Goal: Find specific page/section: Find specific page/section

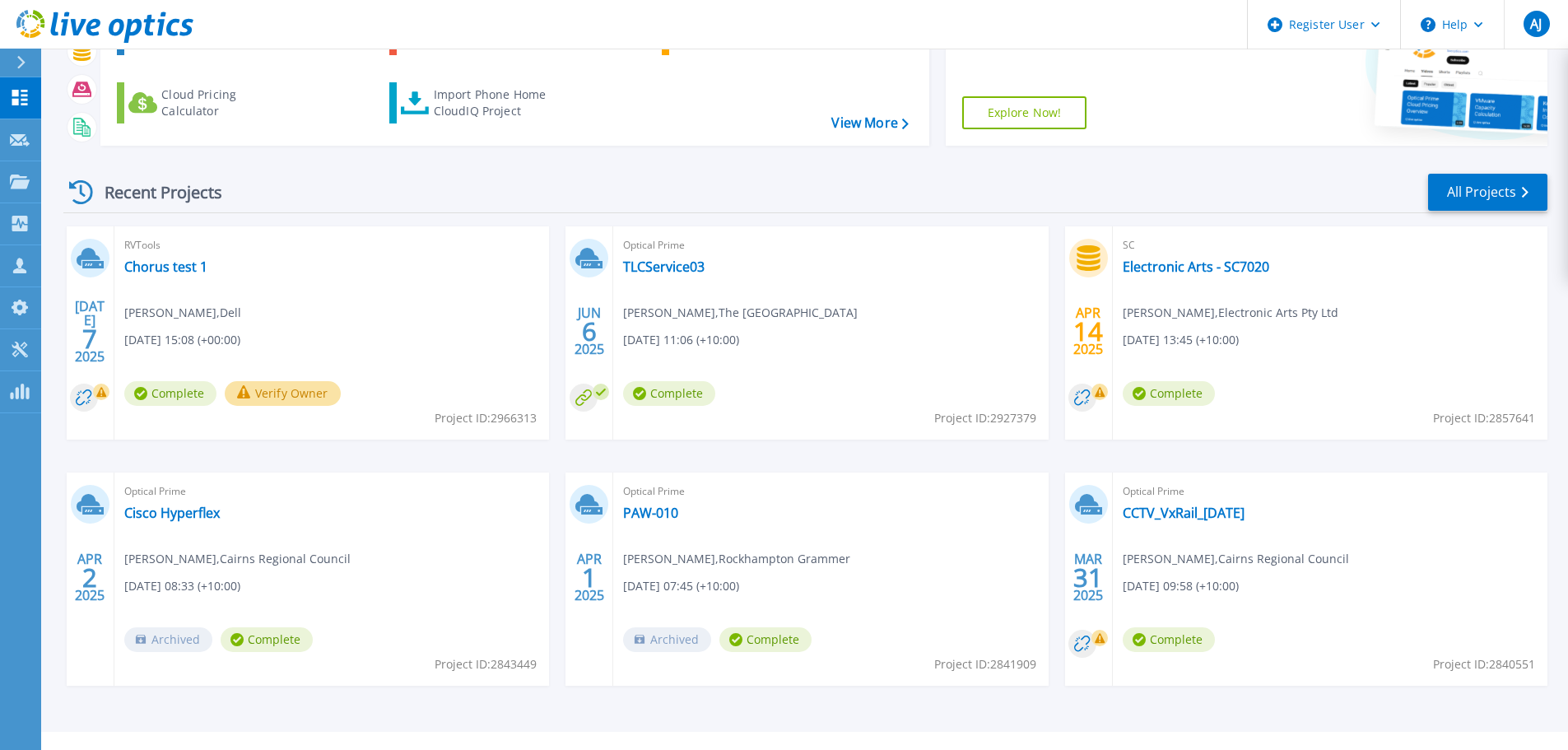
scroll to position [162, 0]
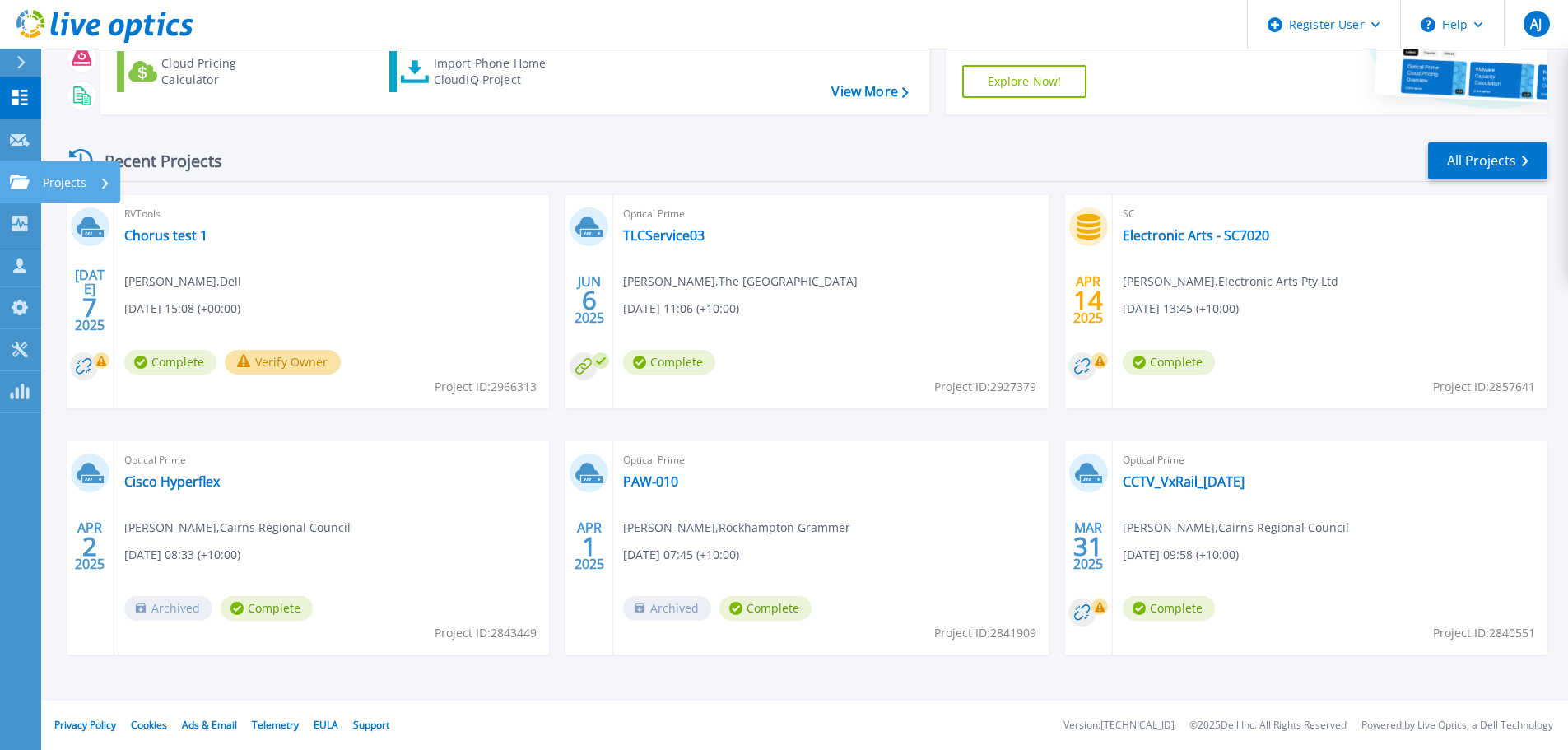
click at [68, 183] on p "Projects" at bounding box center [65, 183] width 44 height 43
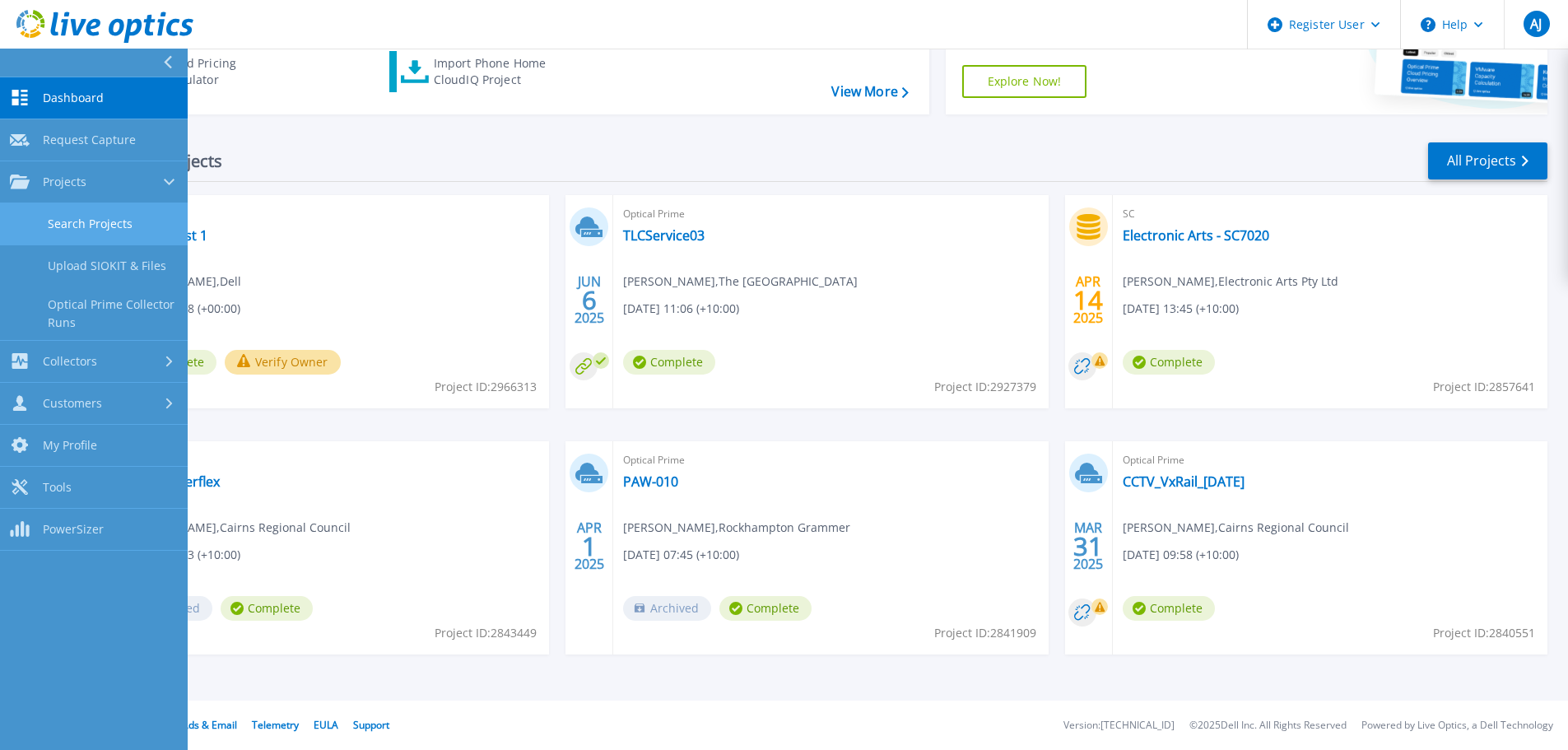
click at [139, 210] on link "Search Projects" at bounding box center [94, 225] width 188 height 42
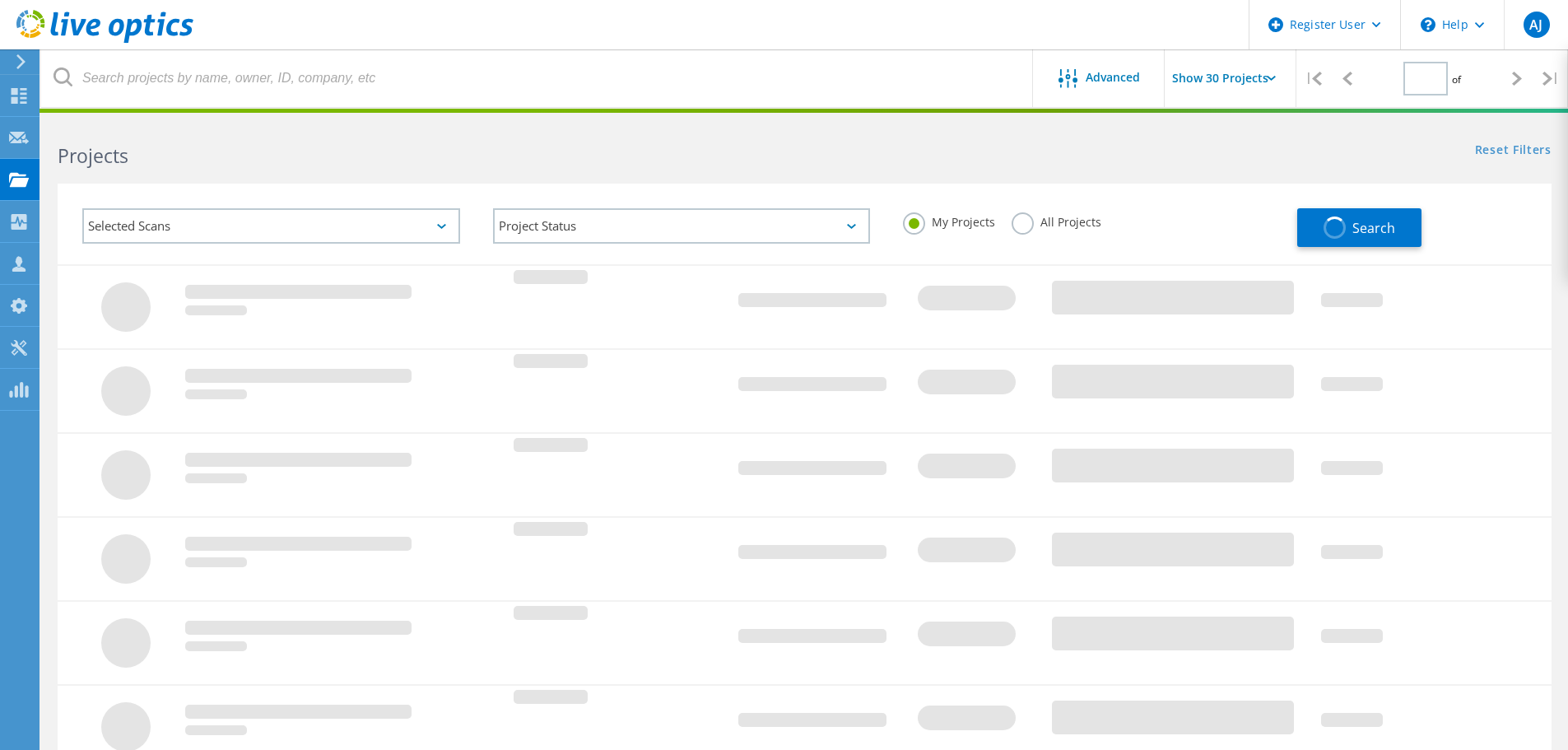
type input "1"
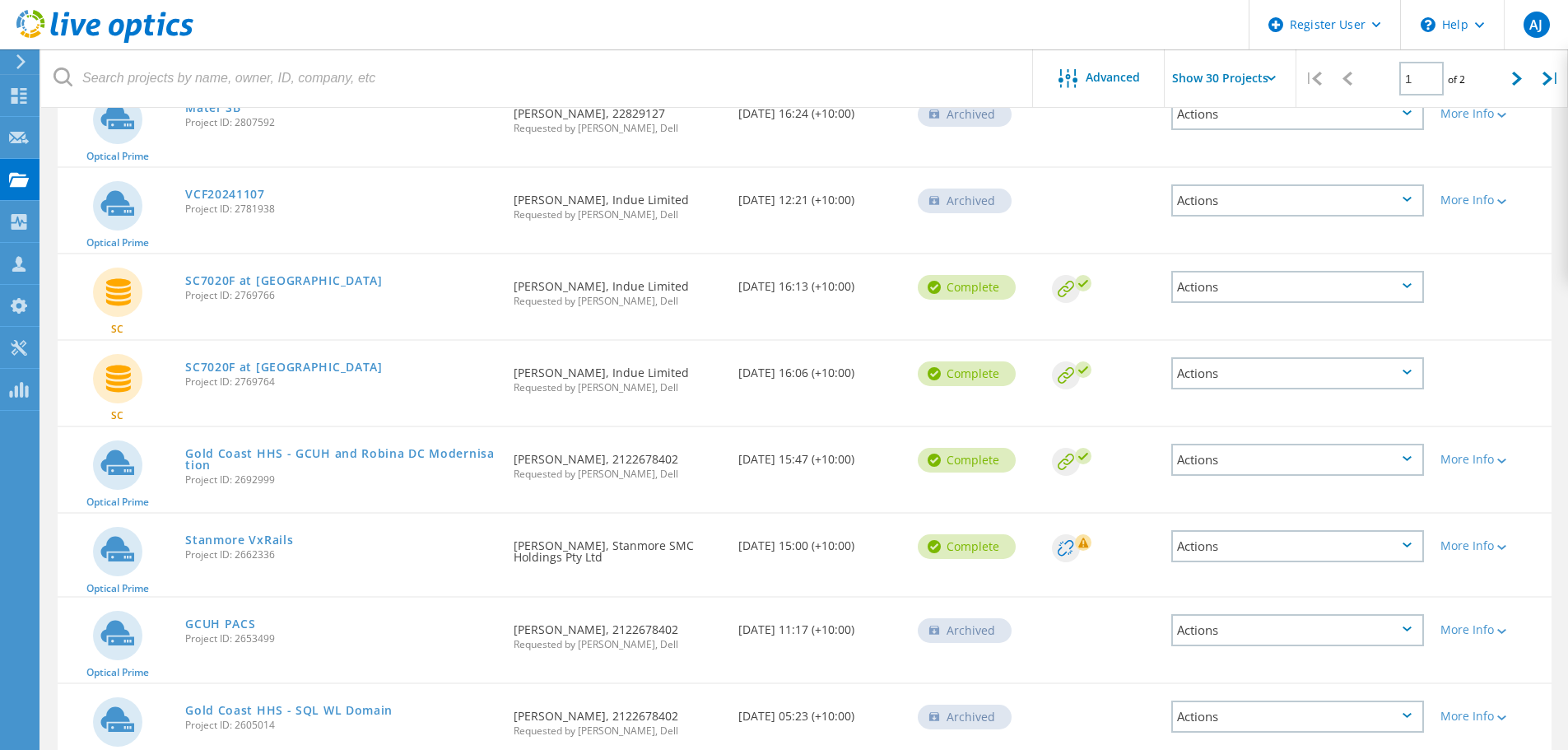
scroll to position [1236, 0]
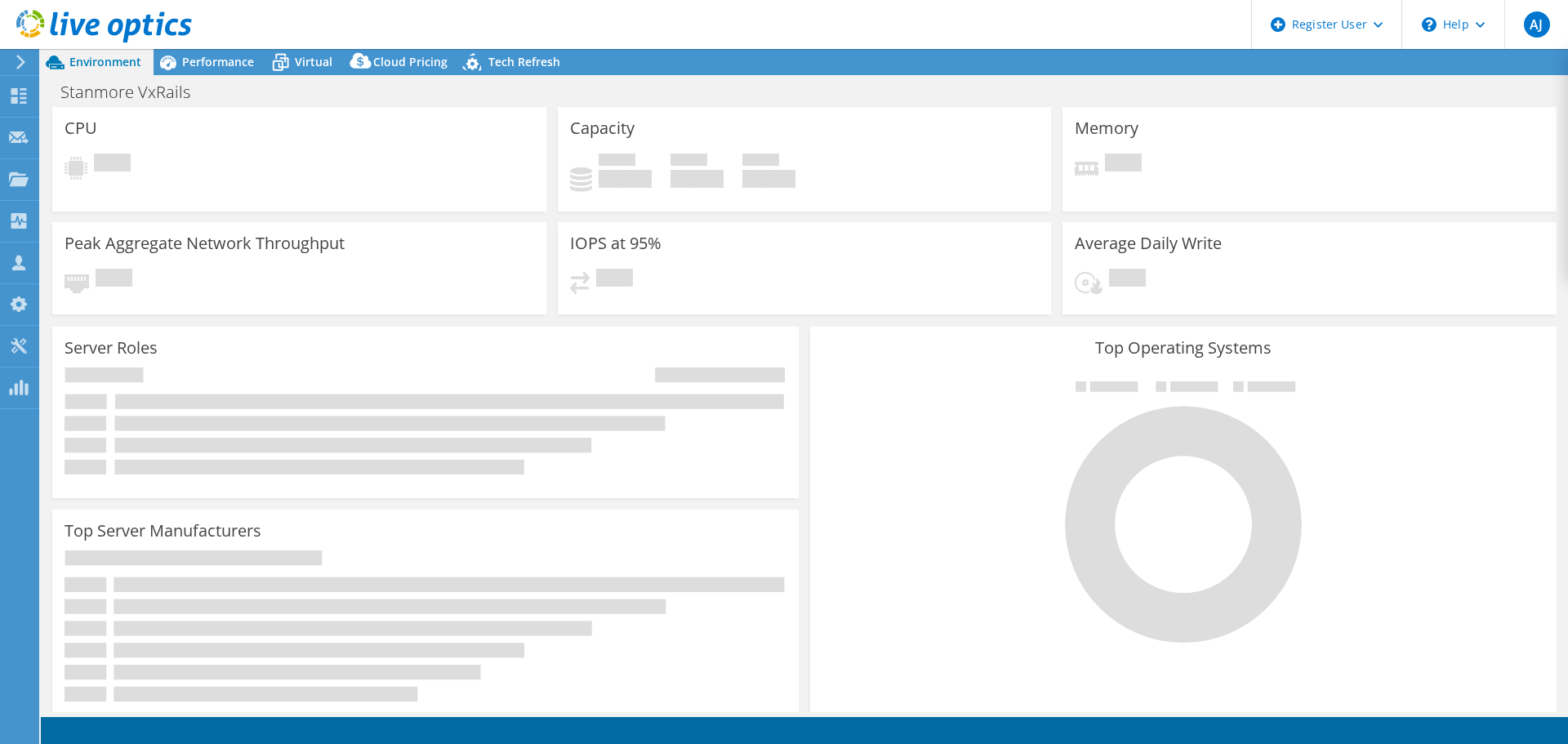
select select "USD"
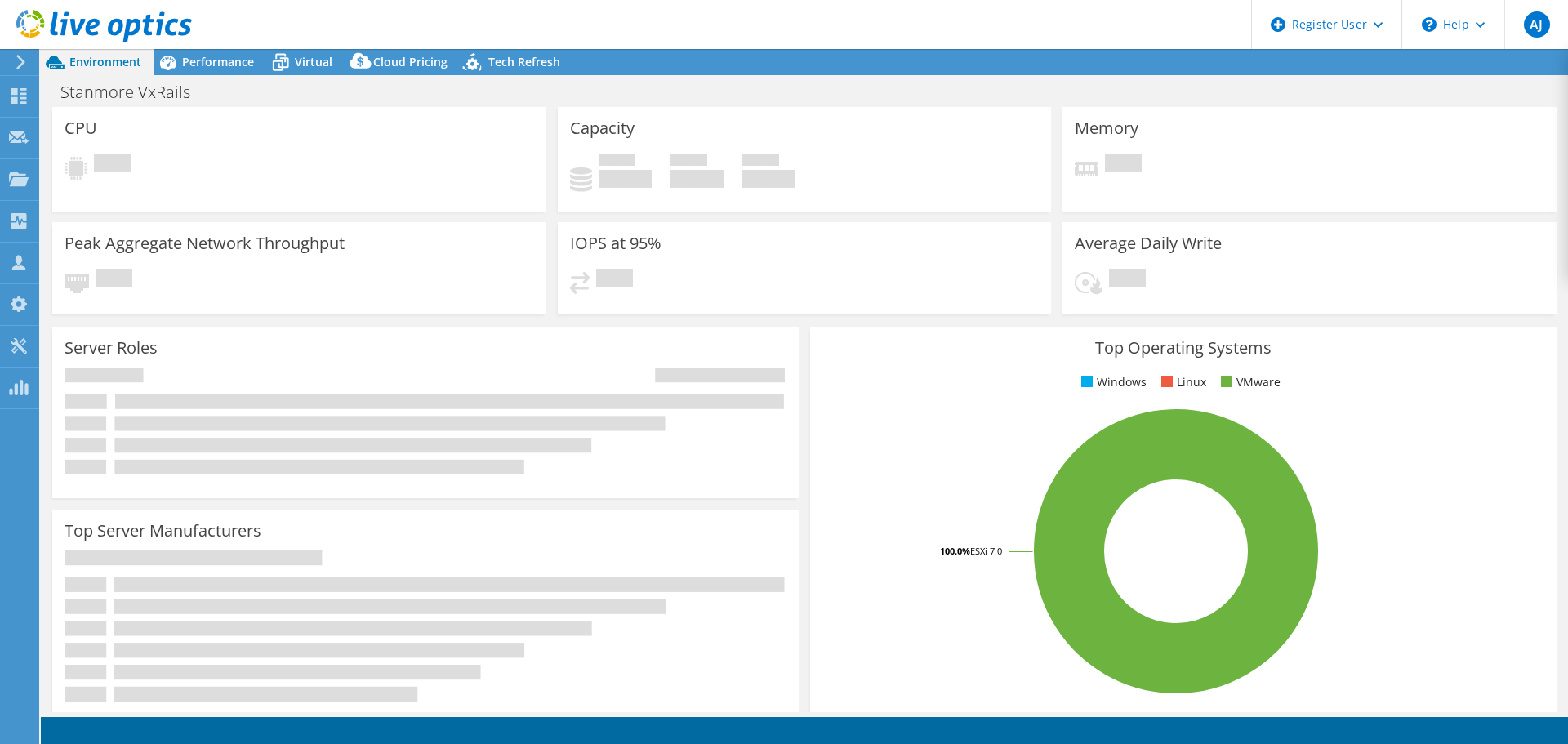
select select "Australia"
